Goal: Task Accomplishment & Management: Complete application form

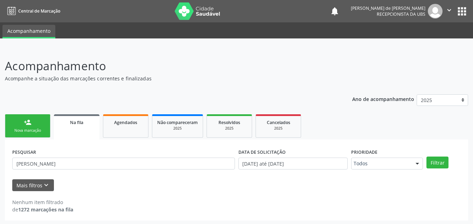
scroll to position [1, 0]
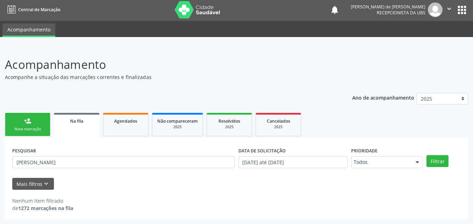
click at [42, 118] on link "person_add Nova marcação" at bounding box center [27, 124] width 45 height 23
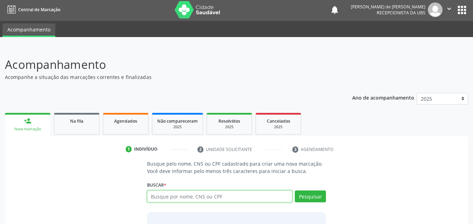
click at [169, 197] on input "text" at bounding box center [220, 197] width 146 height 12
type input "I"
drag, startPoint x: 169, startPoint y: 197, endPoint x: 187, endPoint y: 197, distance: 18.5
click at [187, 197] on input "[PERSON_NAME]" at bounding box center [220, 197] width 146 height 12
type input "[PERSON_NAME]"
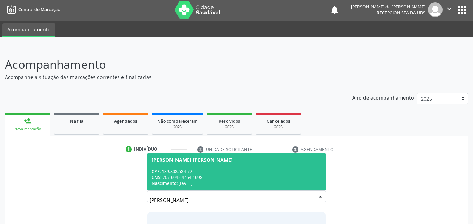
click at [192, 169] on div "CPF: 139.808.584-72" at bounding box center [236, 172] width 170 height 6
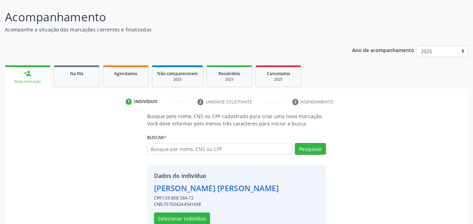
scroll to position [66, 0]
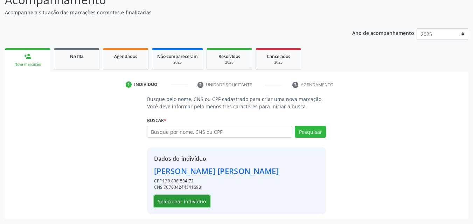
click at [188, 200] on button "Selecionar indivíduo" at bounding box center [182, 202] width 56 height 12
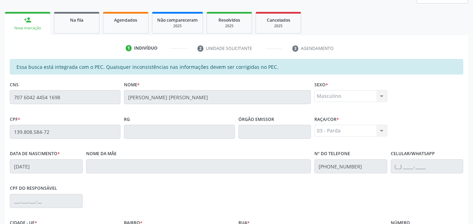
scroll to position [185, 0]
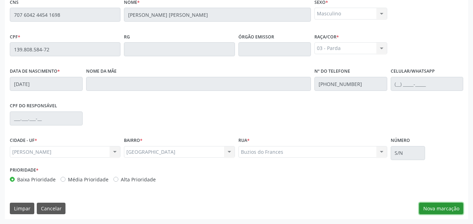
click at [453, 205] on button "Nova marcação" at bounding box center [441, 209] width 44 height 12
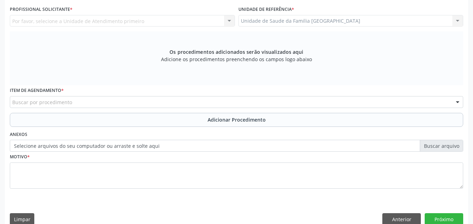
scroll to position [22, 0]
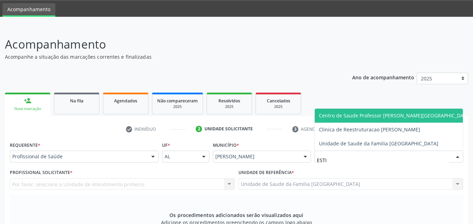
type input "ESTIV"
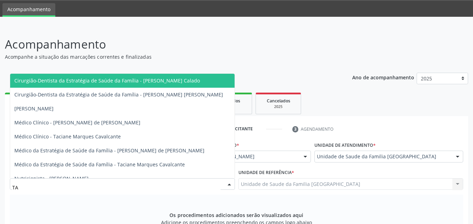
type input "TAC"
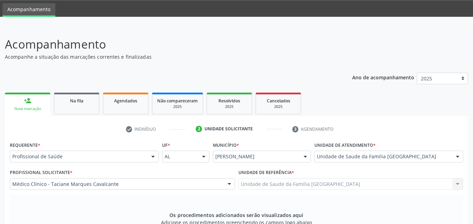
scroll to position [196, 0]
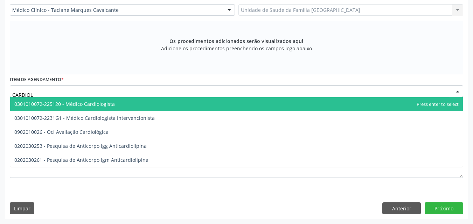
type input "CARDIOLO"
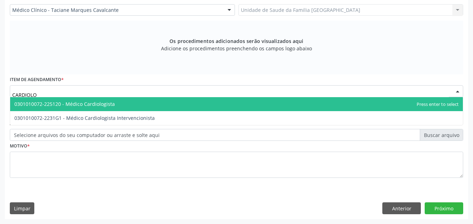
click at [54, 99] on span "0301010072-225120 - Médico Cardiologista" at bounding box center [236, 104] width 452 height 14
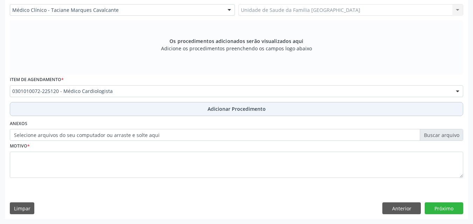
click at [57, 109] on button "Adicionar Procedimento" at bounding box center [236, 109] width 453 height 14
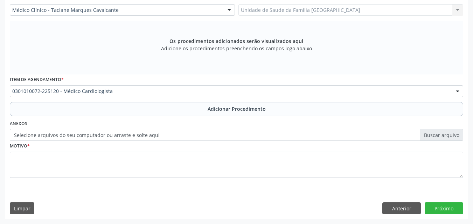
scroll to position [169, 0]
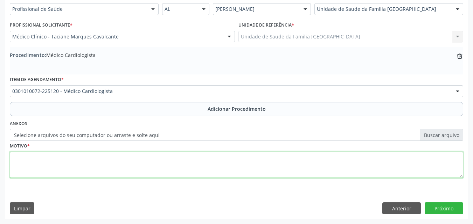
click at [54, 164] on textarea at bounding box center [236, 165] width 453 height 27
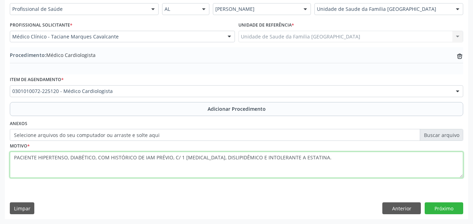
click at [14, 156] on textarea "PACIENTE HIPERTENSO, DIABÉTICO, COM HISTÓRICO DE IAM PRÉVIO, C/ 1 [MEDICAL_DATA…" at bounding box center [236, 165] width 453 height 27
type textarea "URGENTE: PACIENTE [PERSON_NAME], DIABÉTICO, COM HISTÓRICO DE IAM PRÉVIO, C/ 1 […"
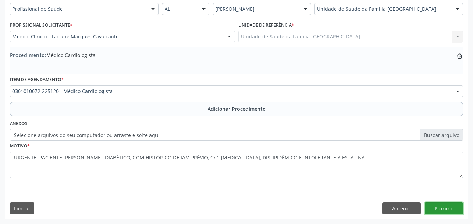
click at [431, 206] on button "Próximo" at bounding box center [443, 209] width 38 height 12
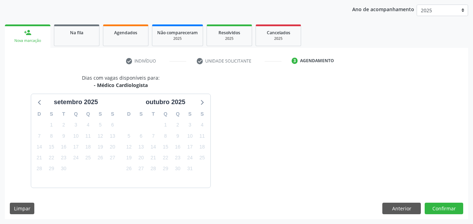
scroll to position [111, 0]
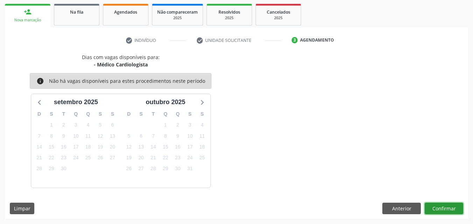
click at [431, 206] on button "Confirmar" at bounding box center [443, 209] width 38 height 12
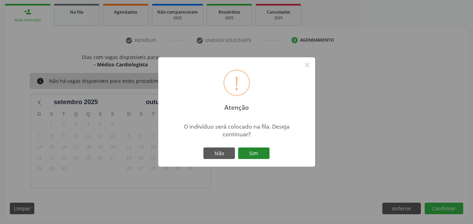
click at [254, 153] on button "Sim" at bounding box center [253, 154] width 31 height 12
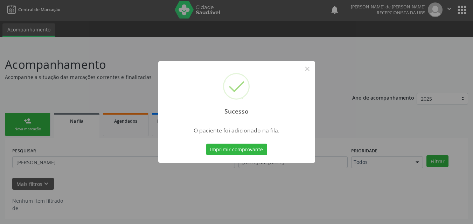
scroll to position [1, 0]
click at [306, 70] on button "×" at bounding box center [307, 69] width 12 height 12
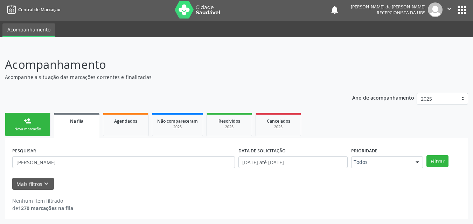
click at [31, 125] on link "person_add Nova marcação" at bounding box center [27, 124] width 45 height 23
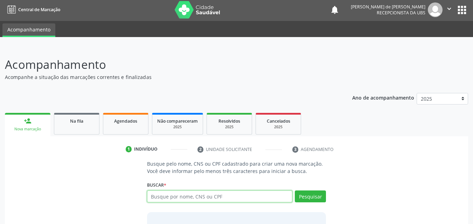
click at [195, 199] on input "text" at bounding box center [220, 197] width 146 height 12
type input "[PERSON_NAME]"
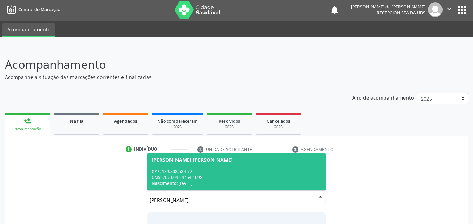
click at [183, 171] on div "CPF: 139.808.584-72" at bounding box center [236, 172] width 170 height 6
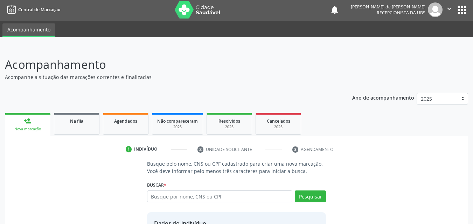
scroll to position [66, 0]
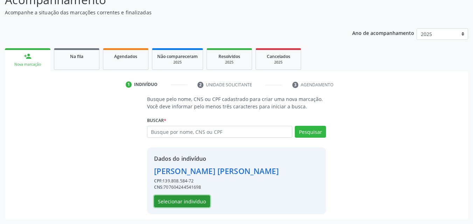
click at [159, 202] on button "Selecionar indivíduo" at bounding box center [182, 202] width 56 height 12
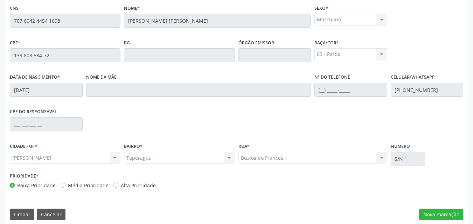
scroll to position [185, 0]
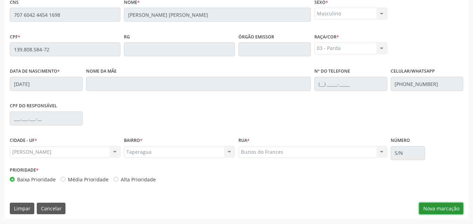
click at [432, 207] on button "Nova marcação" at bounding box center [441, 209] width 44 height 12
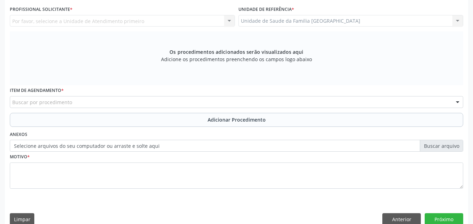
scroll to position [22, 0]
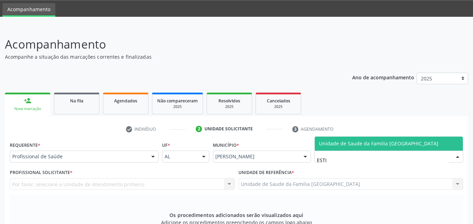
type input "ESTIV"
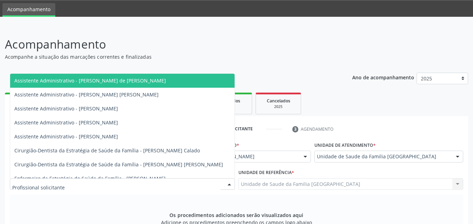
click at [81, 185] on div at bounding box center [122, 184] width 225 height 12
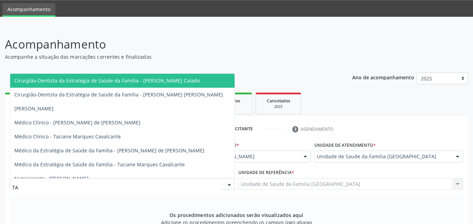
type input "TAC"
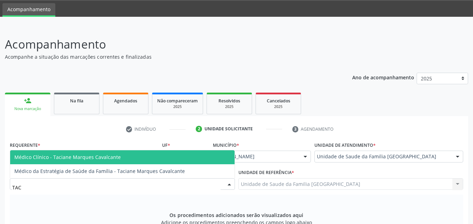
click at [79, 154] on span "Médico Clínico - Taciane Marques Cavalcante" at bounding box center [67, 157] width 106 height 7
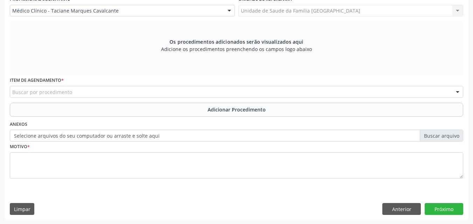
scroll to position [196, 0]
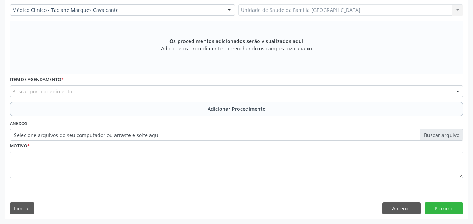
click at [87, 92] on div "Buscar por procedimento" at bounding box center [236, 91] width 453 height 12
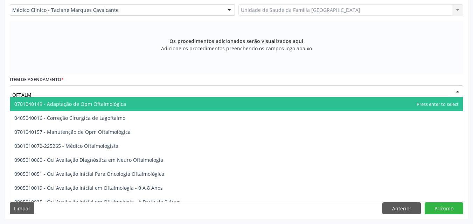
type input "OFTALMO"
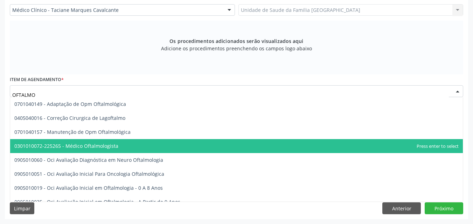
click at [87, 148] on span "0301010072-225265 - Médico Oftalmologista" at bounding box center [66, 146] width 104 height 7
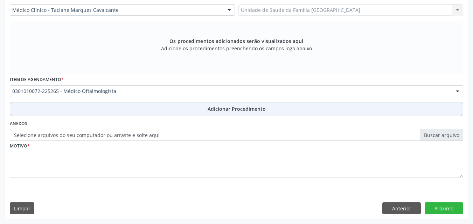
click at [94, 111] on button "Adicionar Procedimento" at bounding box center [236, 109] width 453 height 14
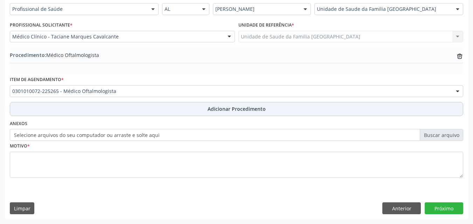
scroll to position [169, 0]
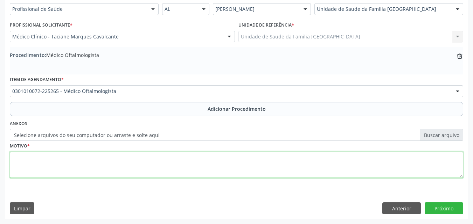
click at [87, 161] on textarea at bounding box center [236, 165] width 453 height 27
type textarea "PACIENTE DIABÉTICO E COM HISTÓRICO DE CATARATA, TRATADA CIRURGICAMENTE HÁ 3 ANO…"
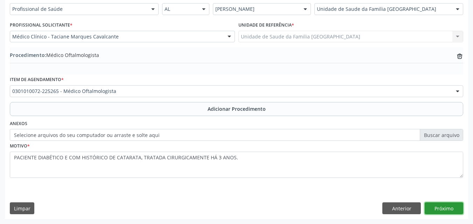
click at [434, 210] on button "Próximo" at bounding box center [443, 209] width 38 height 12
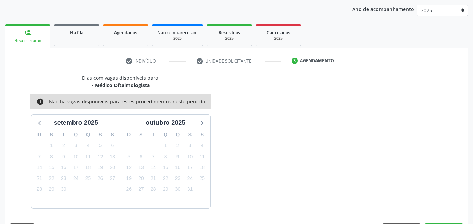
scroll to position [111, 0]
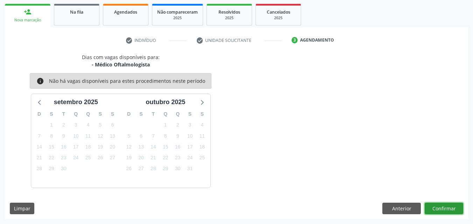
click at [434, 210] on button "Confirmar" at bounding box center [443, 209] width 38 height 12
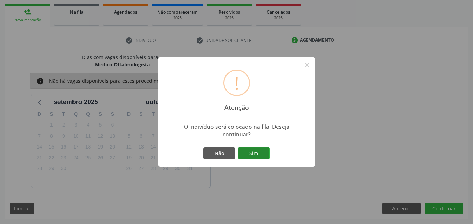
click at [259, 156] on button "Sim" at bounding box center [253, 154] width 31 height 12
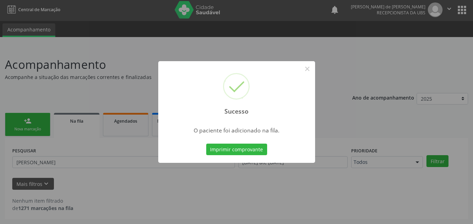
scroll to position [1, 0]
drag, startPoint x: 309, startPoint y: 71, endPoint x: 258, endPoint y: 97, distance: 56.6
click at [308, 71] on button "×" at bounding box center [307, 69] width 12 height 12
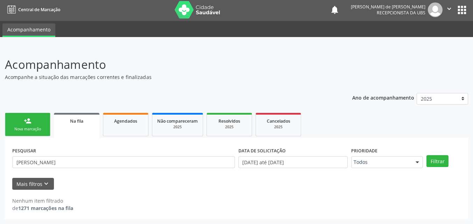
click at [23, 126] on link "person_add Nova marcação" at bounding box center [27, 124] width 45 height 23
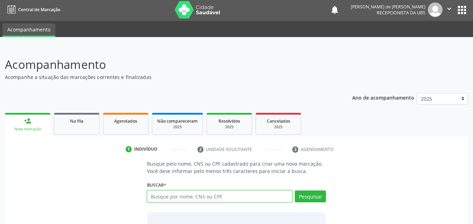
click at [174, 198] on input "text" at bounding box center [220, 197] width 146 height 12
type input "e"
type input "ERIVANIA [PERSON_NAME]"
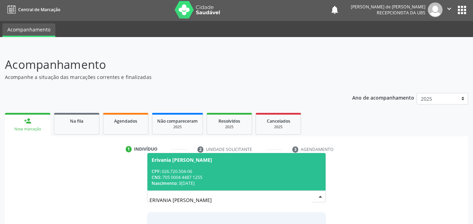
click at [212, 176] on div "CNS: 705 0004 4487 1255" at bounding box center [236, 178] width 170 height 6
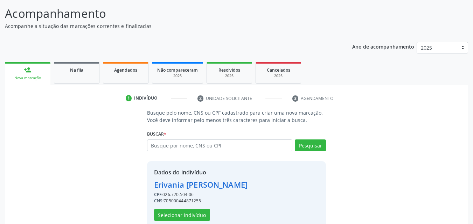
scroll to position [66, 0]
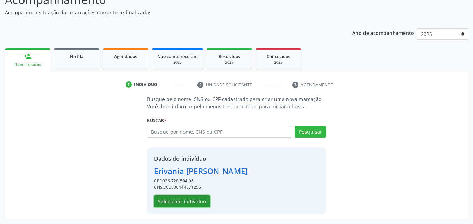
click at [183, 201] on button "Selecionar indivíduo" at bounding box center [182, 202] width 56 height 12
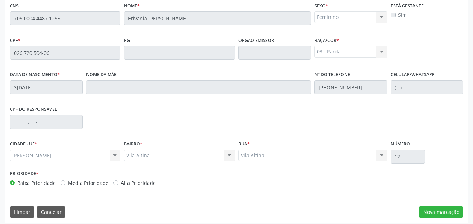
scroll to position [185, 0]
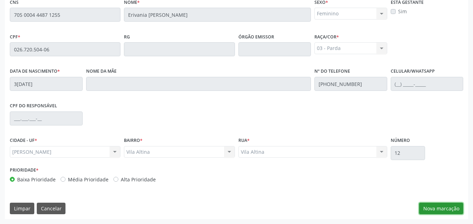
click at [422, 208] on button "Nova marcação" at bounding box center [441, 209] width 44 height 12
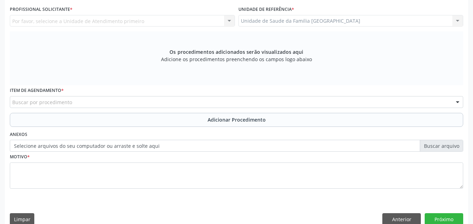
scroll to position [22, 0]
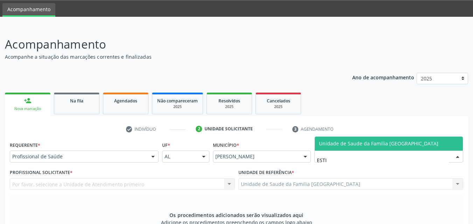
type input "ESTIV"
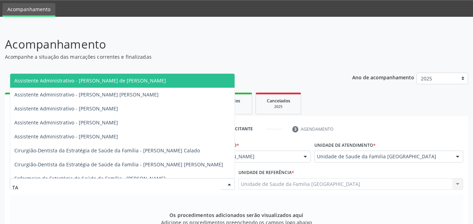
type input "TAC"
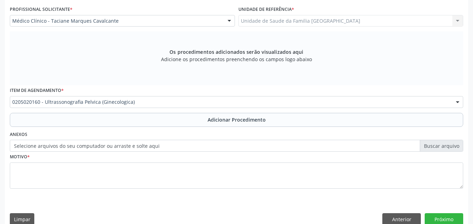
scroll to position [0, 0]
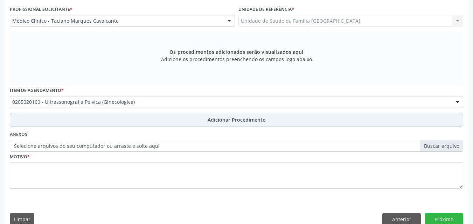
click at [34, 116] on button "Adicionar Procedimento" at bounding box center [236, 120] width 453 height 14
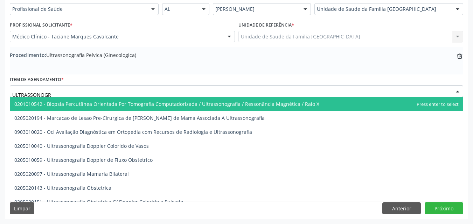
type input "ULTRASSONOGRA"
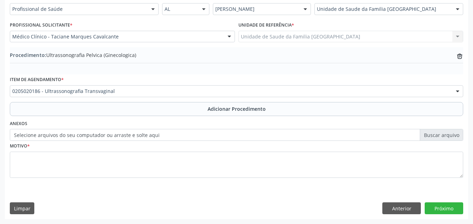
scroll to position [0, 0]
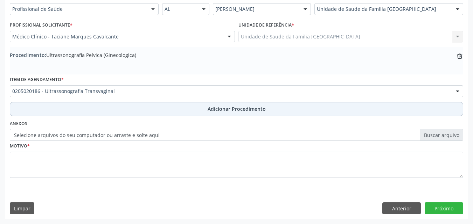
click at [58, 111] on button "Adicionar Procedimento" at bounding box center [236, 109] width 453 height 14
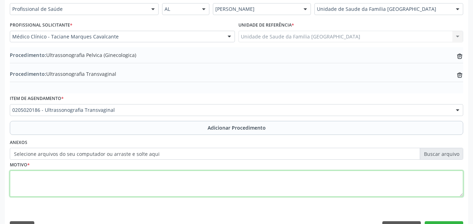
click at [50, 183] on textarea at bounding box center [236, 184] width 453 height 27
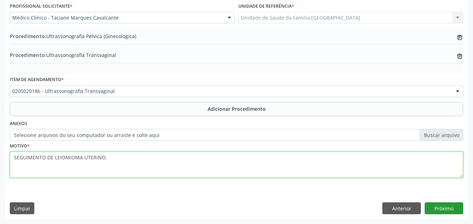
type textarea "SEGUIMENTO DE LEIOMIOMA UTERINO."
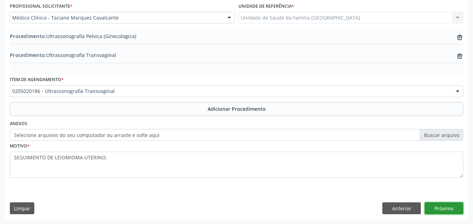
click at [450, 212] on button "Próximo" at bounding box center [443, 209] width 38 height 12
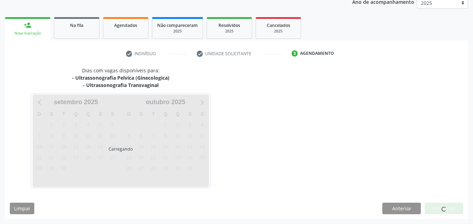
scroll to position [118, 0]
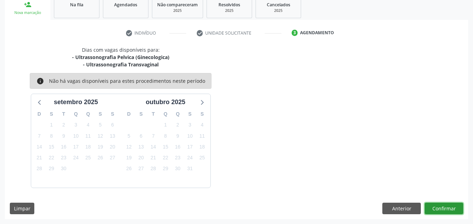
click at [442, 210] on button "Confirmar" at bounding box center [443, 209] width 38 height 12
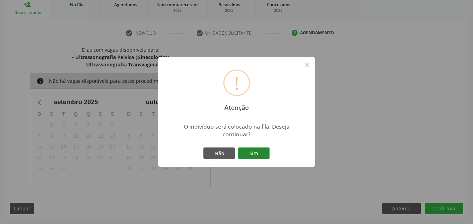
click at [255, 151] on button "Sim" at bounding box center [253, 154] width 31 height 12
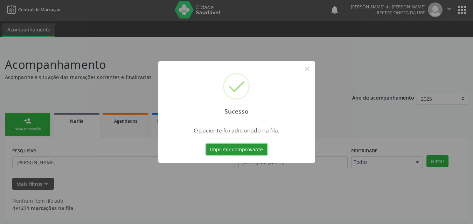
scroll to position [1, 0]
click at [307, 69] on button "×" at bounding box center [307, 69] width 12 height 12
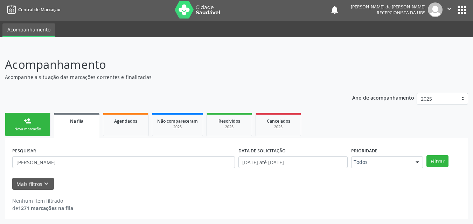
click at [26, 128] on div "Nova marcação" at bounding box center [27, 129] width 35 height 5
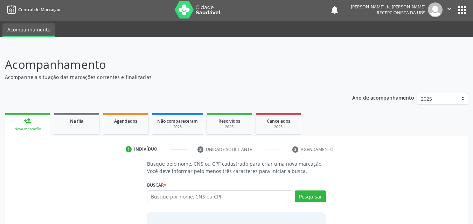
scroll to position [55, 0]
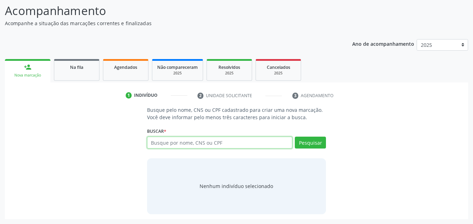
click at [190, 141] on input "text" at bounding box center [220, 143] width 146 height 12
type input "700504191621157"
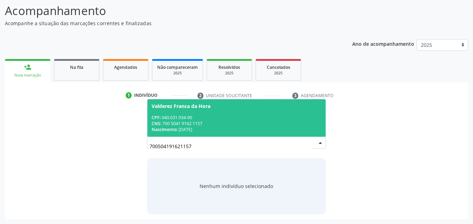
click at [214, 136] on span "Valderez Franca da Hora CPF: 040.031.934-90 CNS: 700 5041 9162 1157 Nascimento:…" at bounding box center [236, 117] width 178 height 37
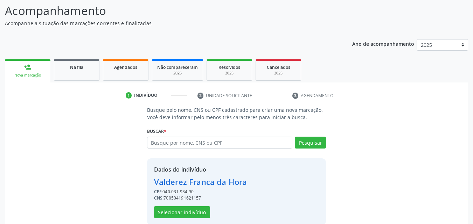
scroll to position [66, 0]
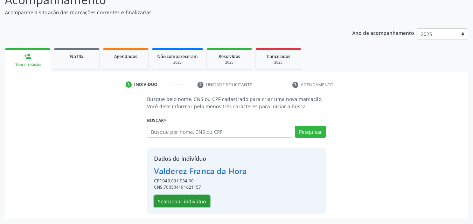
click at [189, 198] on button "Selecionar indivíduo" at bounding box center [182, 202] width 56 height 12
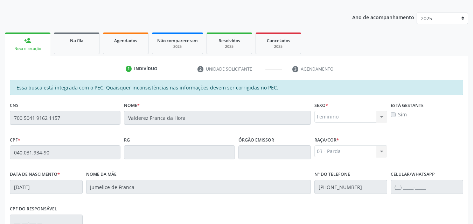
scroll to position [185, 0]
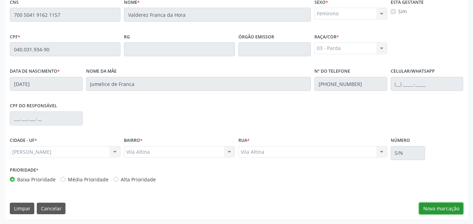
click at [449, 208] on button "Nova marcação" at bounding box center [441, 209] width 44 height 12
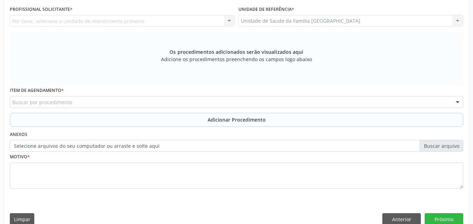
scroll to position [22, 0]
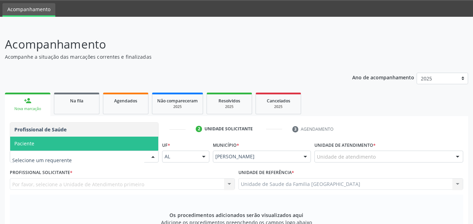
click at [39, 142] on span "Paciente" at bounding box center [84, 144] width 148 height 14
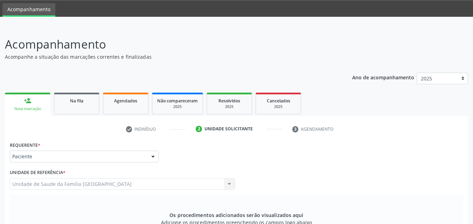
scroll to position [185, 0]
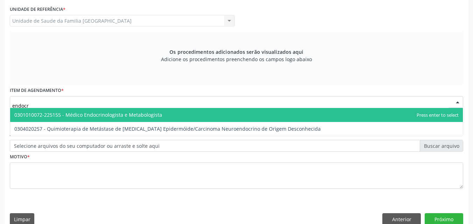
type input "endocri"
click at [70, 116] on span "0301010072-225155 - Médico Endocrinologista e Metabologista" at bounding box center [88, 115] width 148 height 7
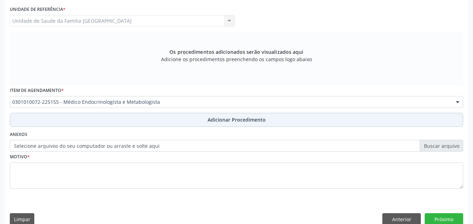
click at [70, 122] on button "Adicionar Procedimento" at bounding box center [236, 120] width 453 height 14
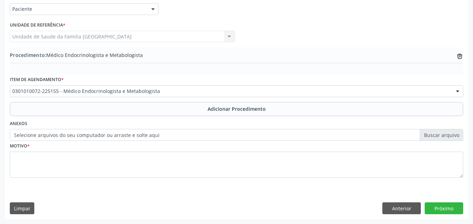
scroll to position [169, 0]
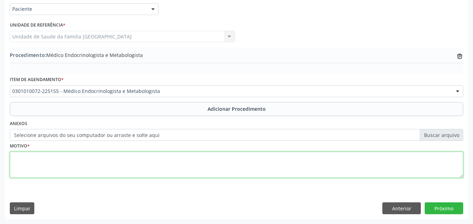
click at [71, 170] on textarea at bounding box center [236, 165] width 453 height 27
type textarea "dm2 descontrolado."
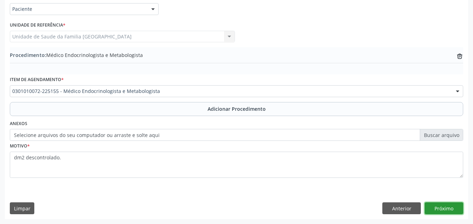
click at [442, 206] on button "Próximo" at bounding box center [443, 209] width 38 height 12
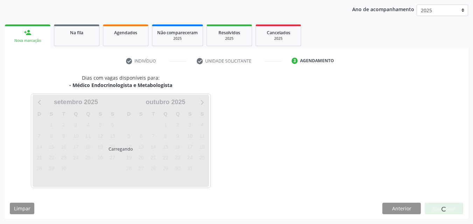
scroll to position [111, 0]
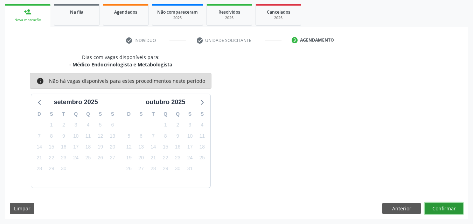
click at [442, 207] on button "Confirmar" at bounding box center [443, 209] width 38 height 12
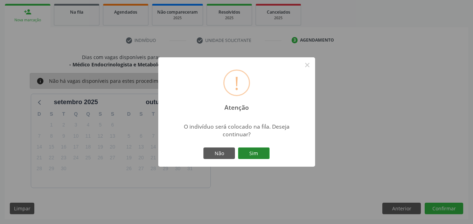
click at [243, 152] on button "Sim" at bounding box center [253, 154] width 31 height 12
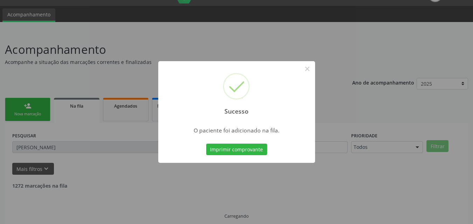
scroll to position [1, 0]
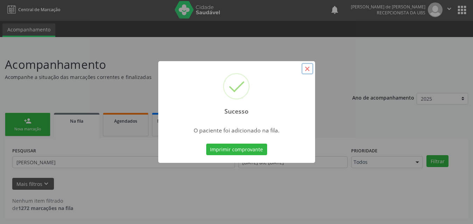
click at [305, 69] on button "×" at bounding box center [307, 69] width 12 height 12
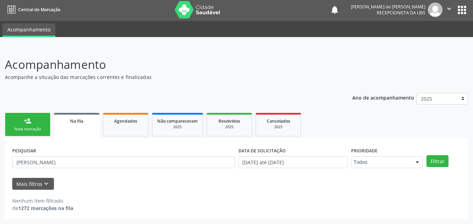
click at [32, 130] on div "Nova marcação" at bounding box center [27, 129] width 35 height 5
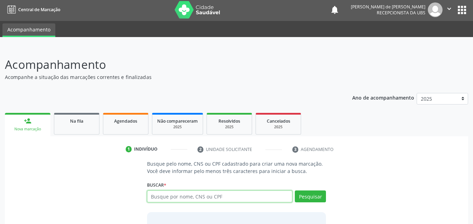
click at [227, 200] on input "text" at bounding box center [220, 197] width 146 height 12
type input "702002349582389"
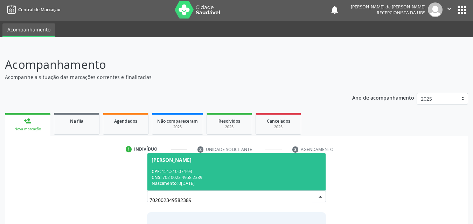
click at [224, 173] on div "CPF: 151.210.074-93" at bounding box center [236, 172] width 170 height 6
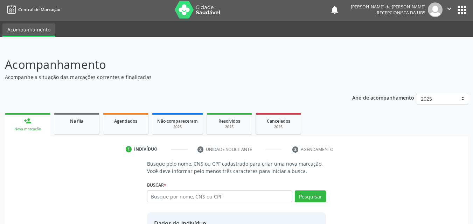
scroll to position [66, 0]
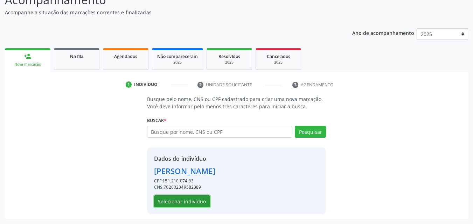
click at [179, 203] on button "Selecionar indivíduo" at bounding box center [182, 202] width 56 height 12
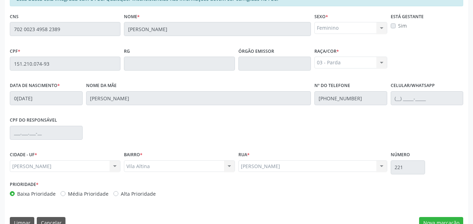
scroll to position [185, 0]
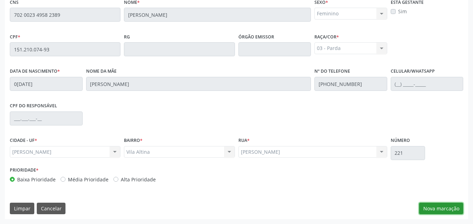
click at [430, 208] on button "Nova marcação" at bounding box center [441, 209] width 44 height 12
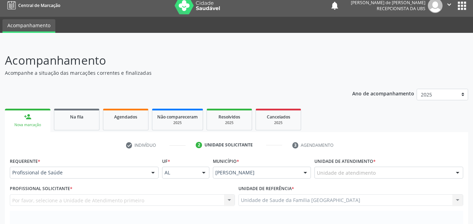
scroll to position [0, 0]
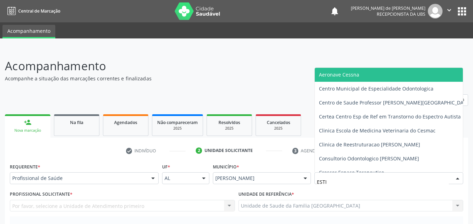
type input "ESTIV"
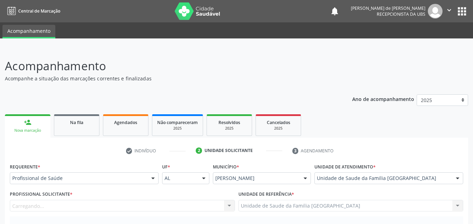
scroll to position [163, 0]
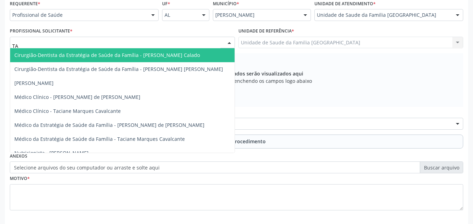
type input "TAC"
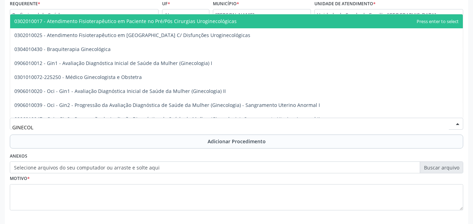
type input "GINECOLO"
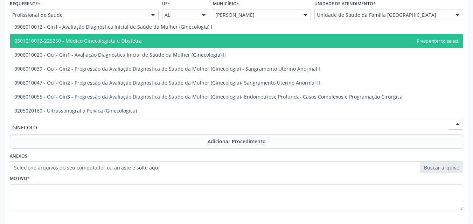
click at [118, 43] on span "0301010072-225250 - Médico Ginecologista e Obstetra" at bounding box center [77, 40] width 127 height 7
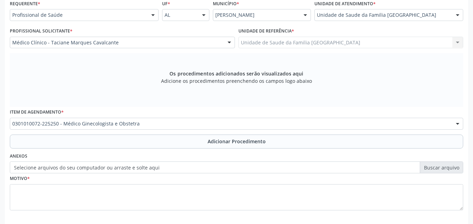
drag, startPoint x: 95, startPoint y: 142, endPoint x: 94, endPoint y: 150, distance: 7.5
click at [95, 142] on button "Adicionar Procedimento" at bounding box center [236, 142] width 453 height 14
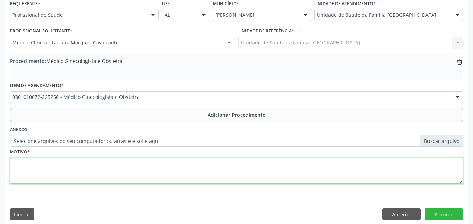
click at [80, 178] on textarea at bounding box center [236, 171] width 453 height 27
type textarea "SÍNDROME DO OVÁRIO POLICÍSTICO."
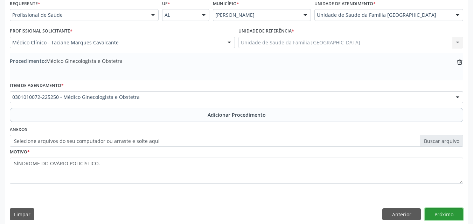
click at [451, 210] on button "Próximo" at bounding box center [443, 214] width 38 height 12
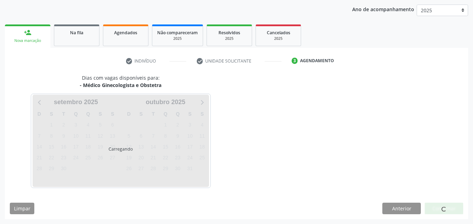
scroll to position [111, 0]
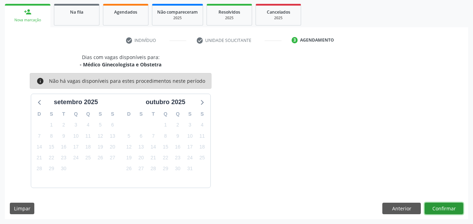
click at [450, 211] on button "Confirmar" at bounding box center [443, 209] width 38 height 12
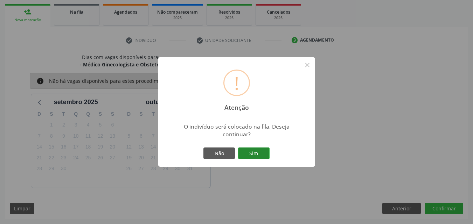
click at [262, 155] on button "Sim" at bounding box center [253, 154] width 31 height 12
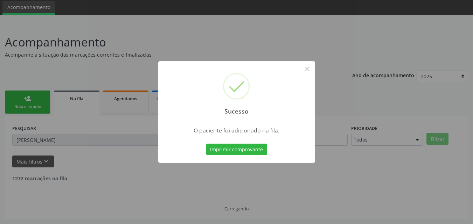
scroll to position [1, 0]
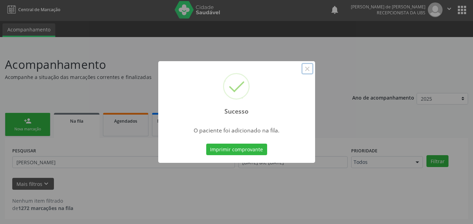
drag, startPoint x: 308, startPoint y: 69, endPoint x: 278, endPoint y: 79, distance: 31.6
click at [307, 69] on button "×" at bounding box center [307, 69] width 12 height 12
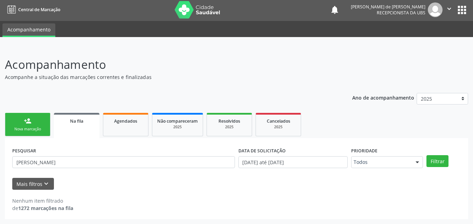
click at [32, 127] on div "Nova marcação" at bounding box center [27, 129] width 35 height 5
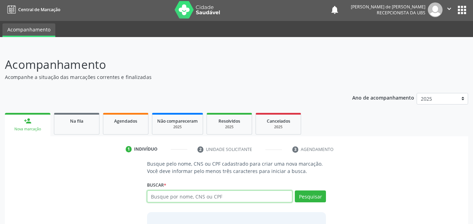
click at [184, 193] on input "text" at bounding box center [220, 197] width 146 height 12
type input "EDILENE RUMEIRO"
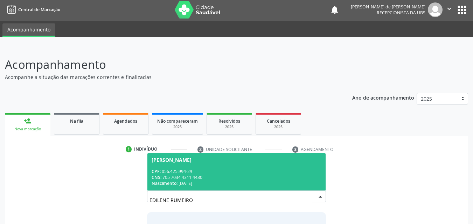
click at [198, 177] on div "CNS: 705 7034 4311 4430" at bounding box center [236, 178] width 170 height 6
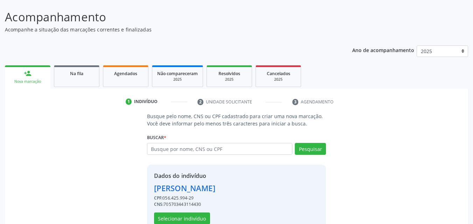
scroll to position [66, 0]
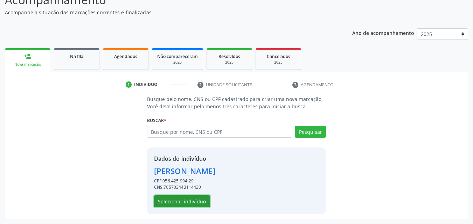
click at [191, 197] on button "Selecionar indivíduo" at bounding box center [182, 202] width 56 height 12
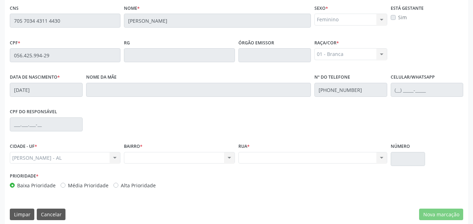
scroll to position [185, 0]
